Goal: Task Accomplishment & Management: Manage account settings

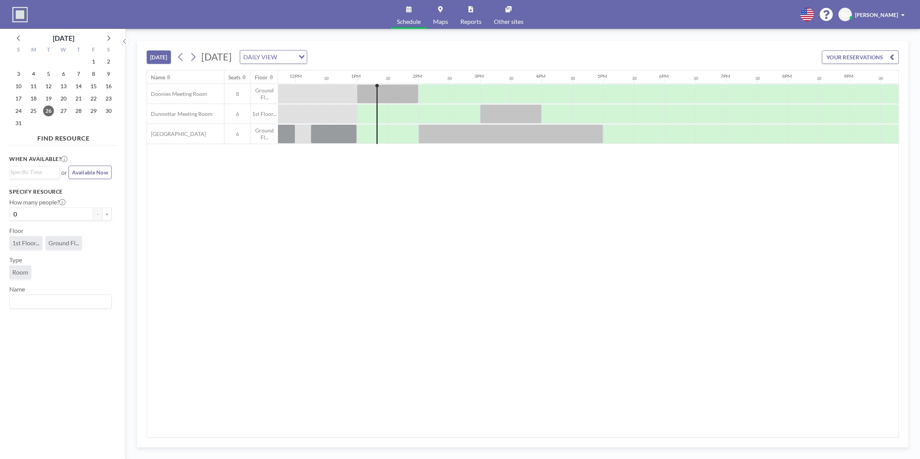
scroll to position [0, 770]
